Goal: Transaction & Acquisition: Subscribe to service/newsletter

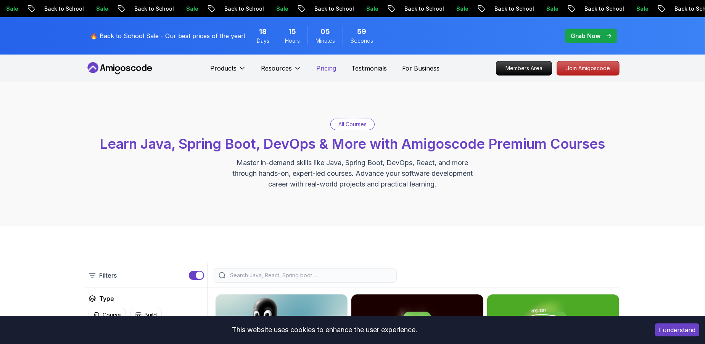
click at [333, 69] on p "Pricing" at bounding box center [327, 68] width 20 height 9
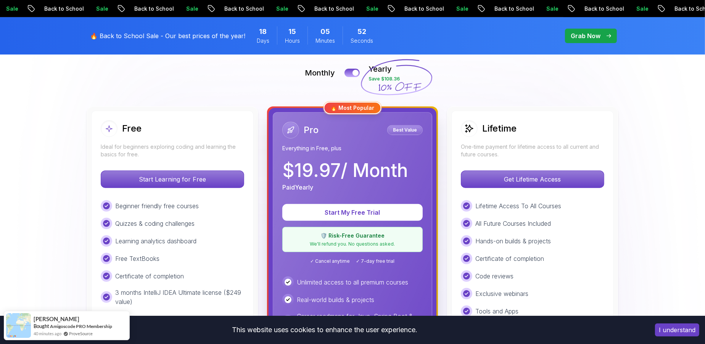
scroll to position [170, 0]
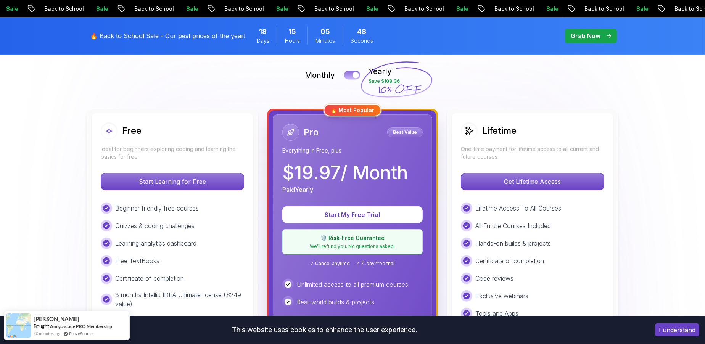
click at [351, 77] on button at bounding box center [352, 75] width 16 height 9
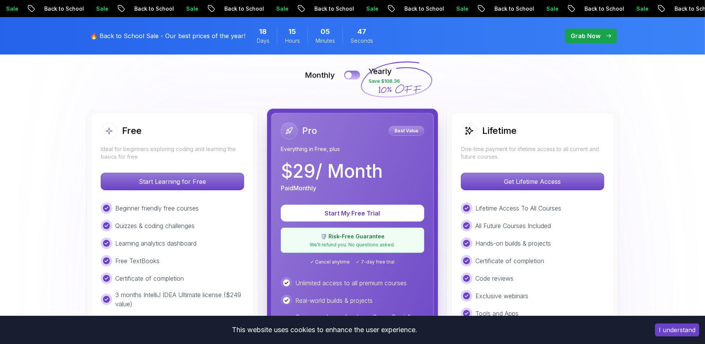
click at [351, 77] on div at bounding box center [348, 75] width 6 height 6
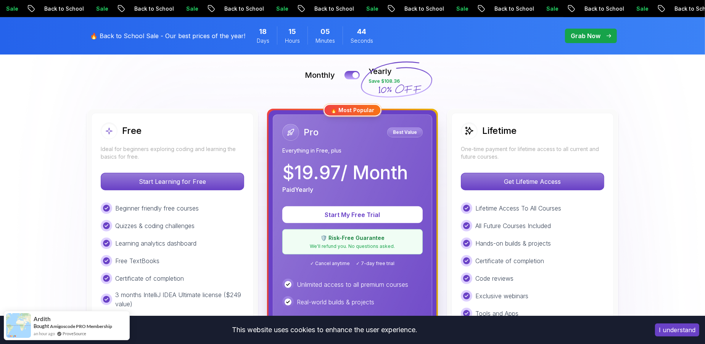
click at [351, 74] on button at bounding box center [352, 75] width 16 height 9
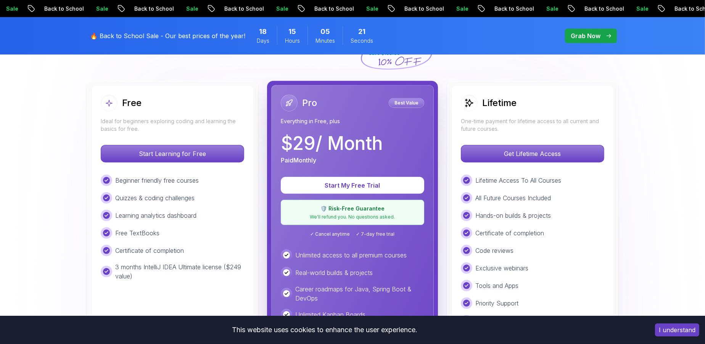
scroll to position [180, 0]
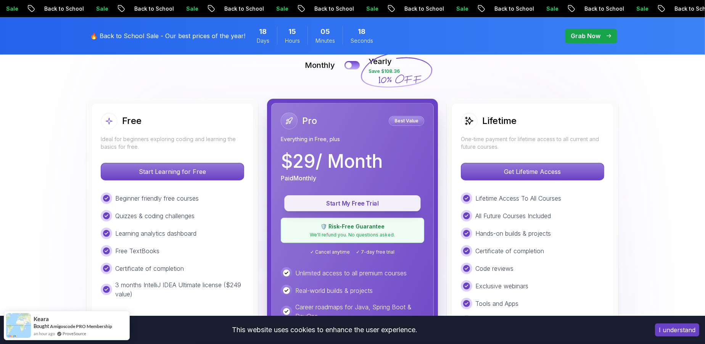
click at [371, 197] on button "Start My Free Trial" at bounding box center [352, 203] width 136 height 16
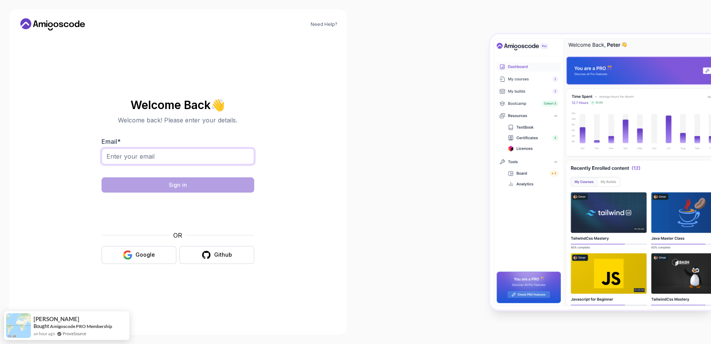
click at [229, 149] on input "Email *" at bounding box center [177, 156] width 153 height 16
type input "[EMAIL_ADDRESS][DOMAIN_NAME]"
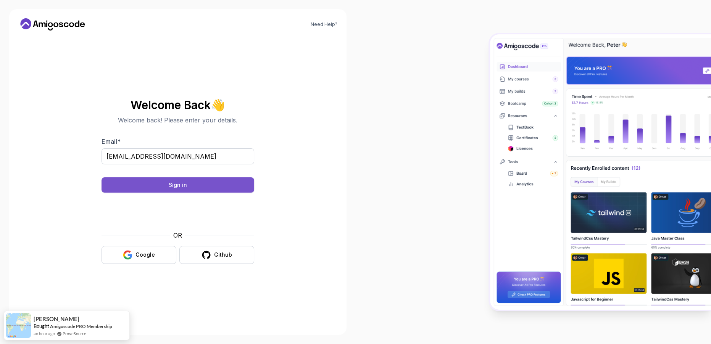
click at [178, 186] on div "Sign in" at bounding box center [178, 185] width 18 height 8
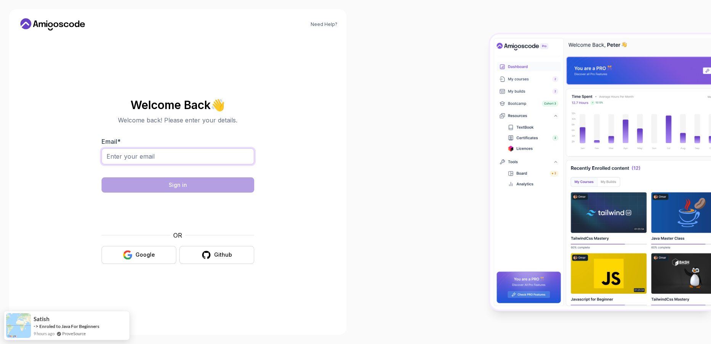
click at [145, 158] on input "Email *" at bounding box center [177, 156] width 153 height 16
type input "[EMAIL_ADDRESS][DOMAIN_NAME]"
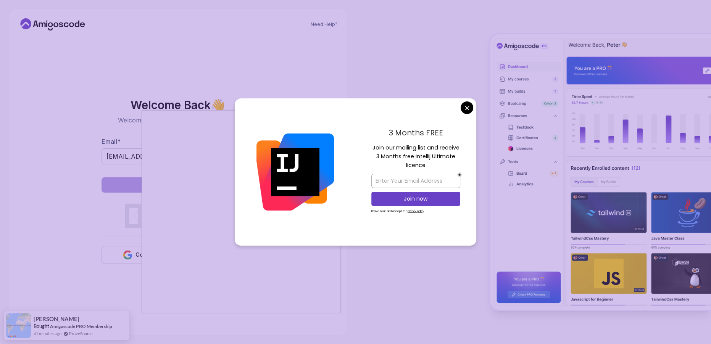
click at [465, 111] on body "Need Help? Welcome Back 👋 Welcome back! Please enter your details. Email * panj…" at bounding box center [355, 172] width 711 height 344
